Goal: Transaction & Acquisition: Subscribe to service/newsletter

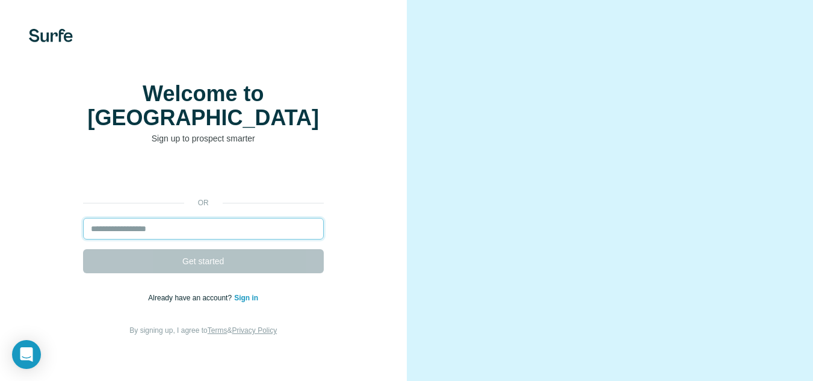
click at [162, 221] on input "email" at bounding box center [203, 229] width 241 height 22
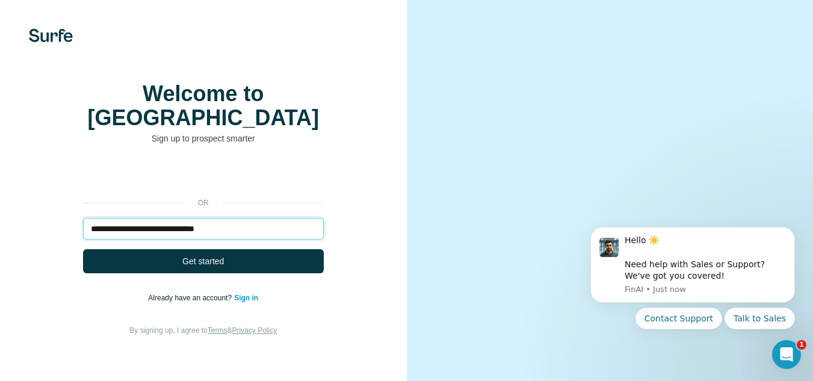
type input "**********"
click at [238, 261] on button "Get started" at bounding box center [203, 261] width 241 height 24
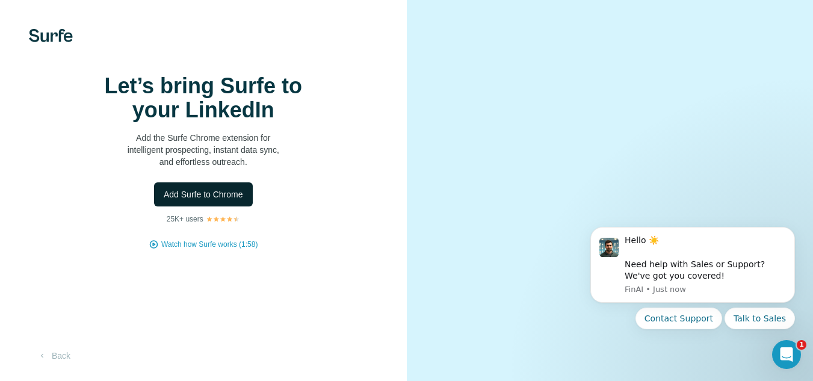
click at [196, 200] on span "Add Surfe to Chrome" at bounding box center [203, 194] width 79 height 12
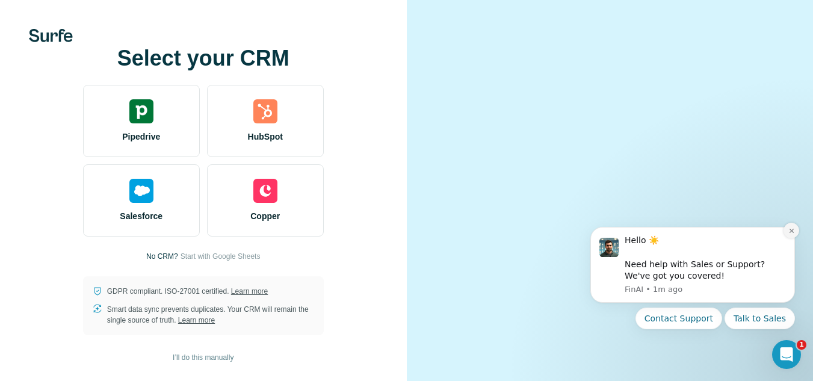
click at [791, 230] on icon "Dismiss notification" at bounding box center [791, 231] width 4 height 4
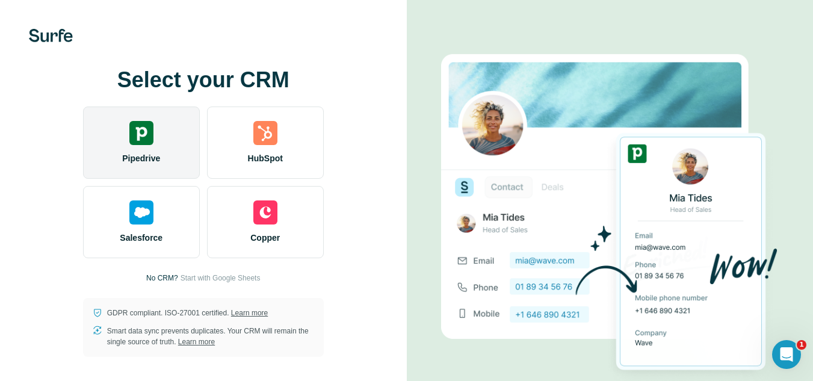
click at [155, 128] on div "Pipedrive" at bounding box center [141, 143] width 117 height 72
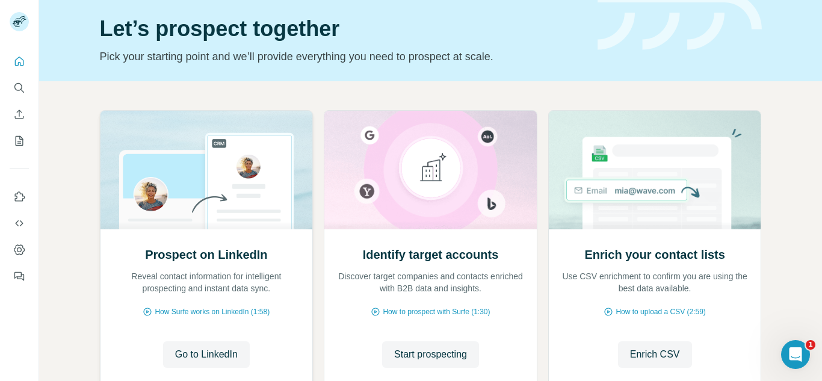
scroll to position [60, 0]
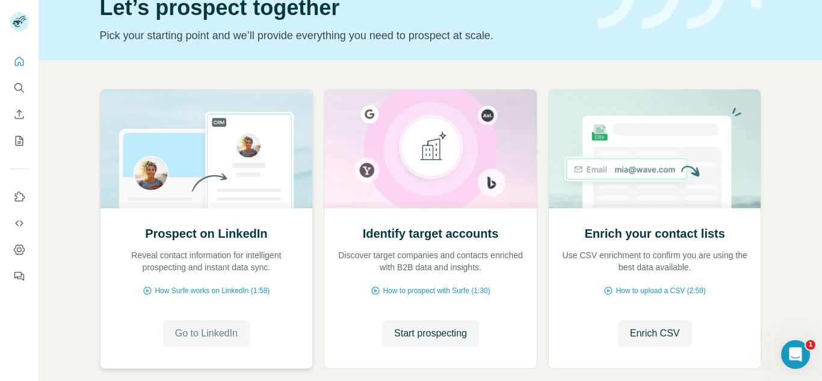
click at [178, 332] on span "Go to LinkedIn" at bounding box center [206, 333] width 63 height 14
